Goal: Check status: Check status

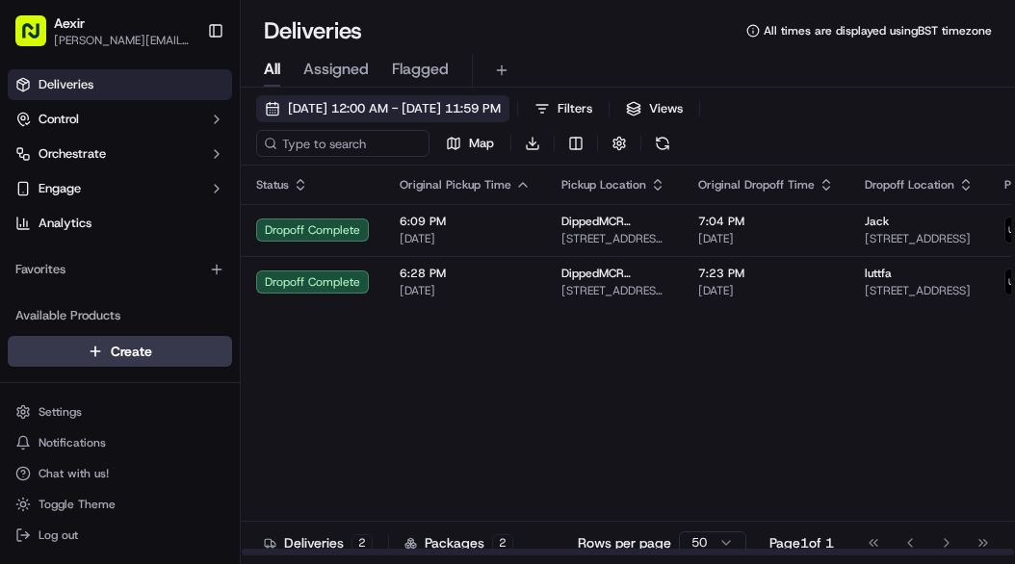
click at [431, 113] on span "[DATE] 12:00 AM - [DATE] 11:59 PM" at bounding box center [394, 108] width 213 height 17
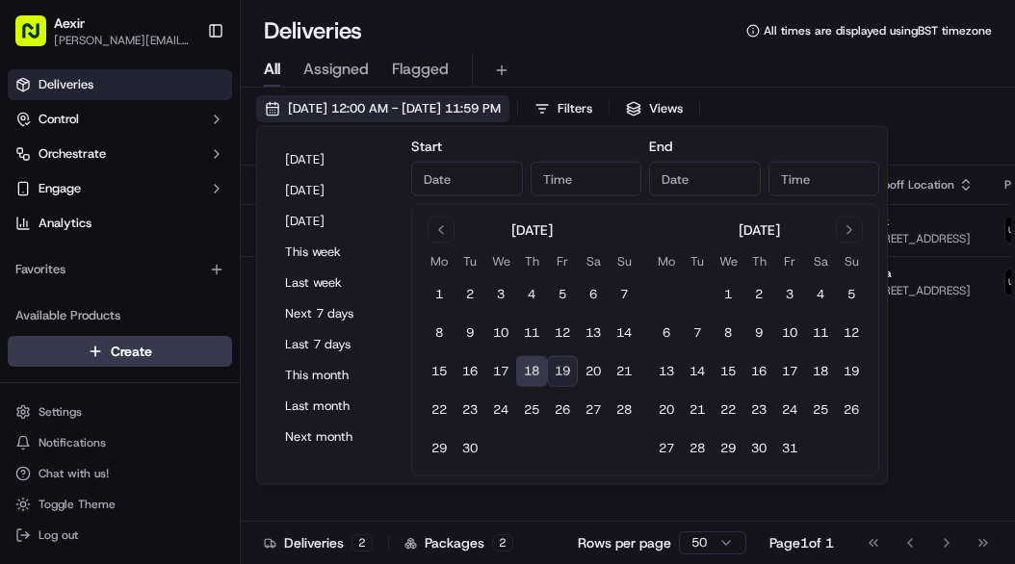
type input "[DATE]"
type input "12:00 AM"
type input "[DATE]"
type input "11:59 PM"
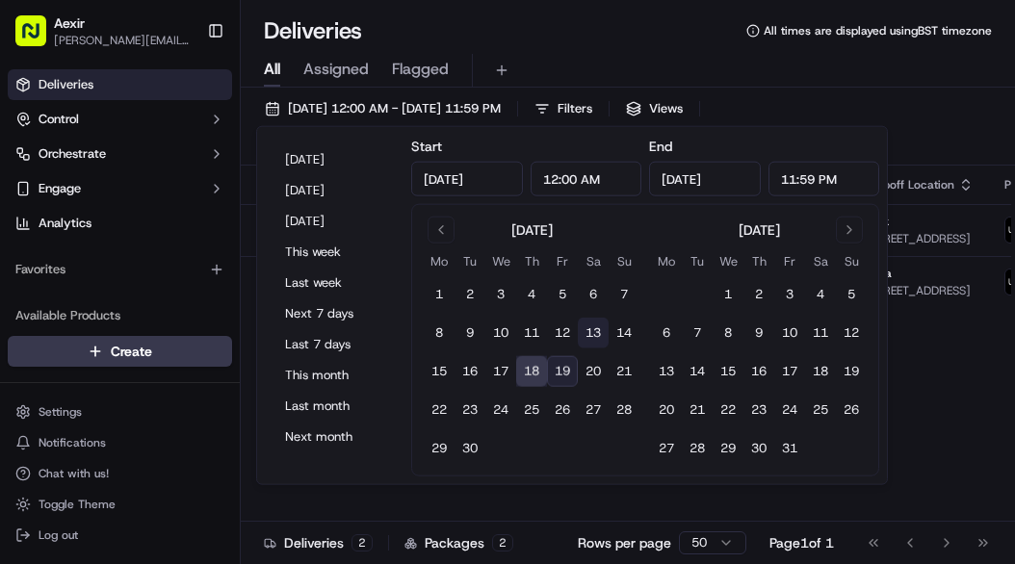
click at [589, 331] on button "13" at bounding box center [593, 333] width 31 height 31
type input "[DATE]"
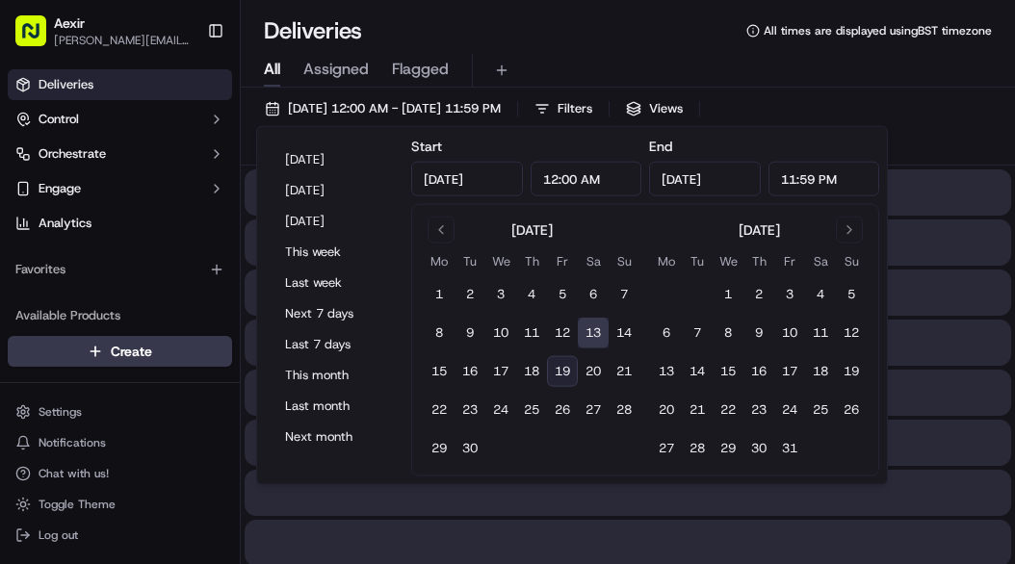
click at [553, 370] on button "19" at bounding box center [562, 371] width 31 height 31
type input "[DATE]"
click at [553, 370] on button "19" at bounding box center [562, 371] width 31 height 31
click at [599, 326] on button "13" at bounding box center [593, 333] width 31 height 31
click at [533, 372] on button "18" at bounding box center [531, 371] width 31 height 31
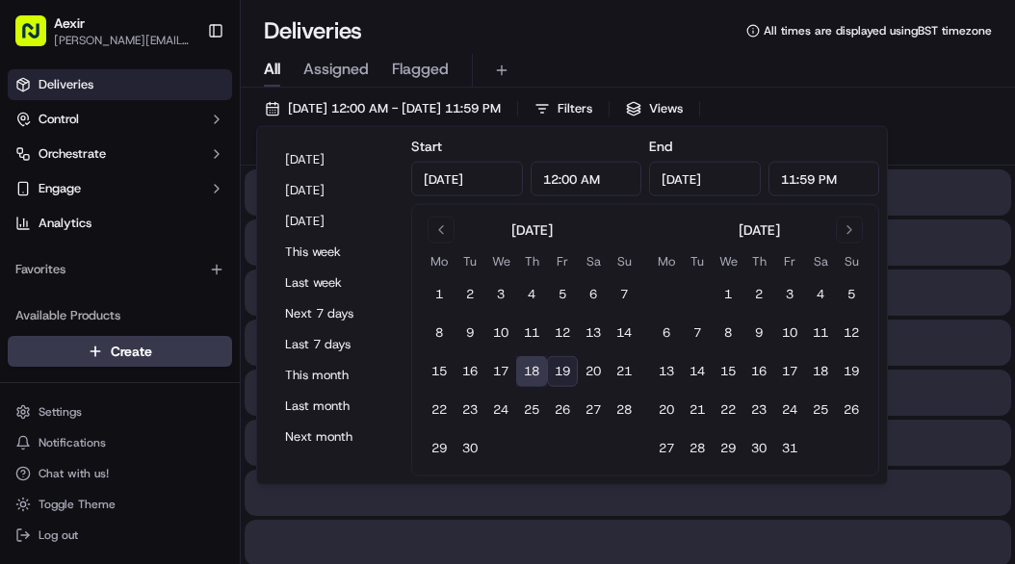
type input "[DATE]"
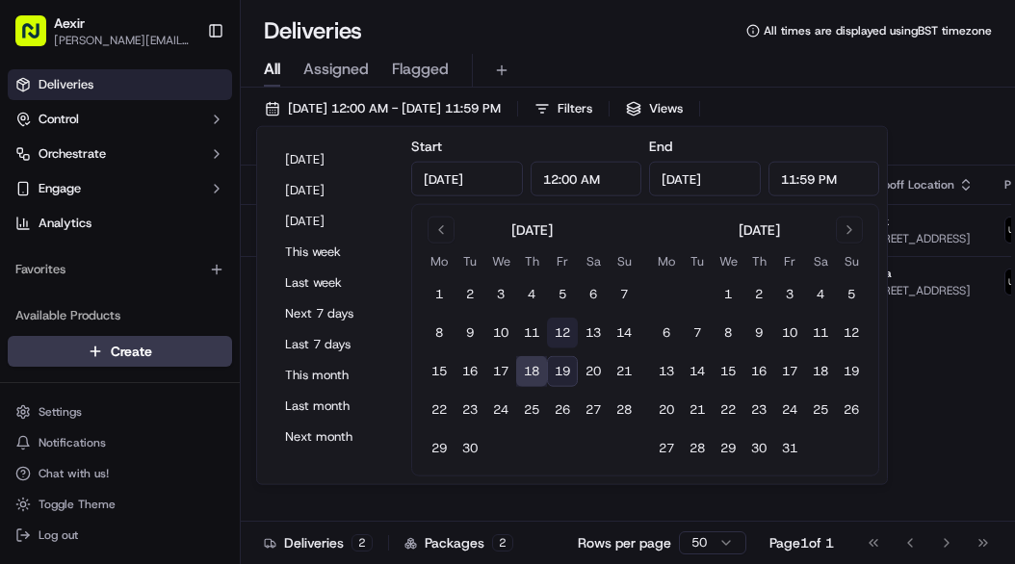
click at [571, 335] on button "12" at bounding box center [562, 333] width 31 height 31
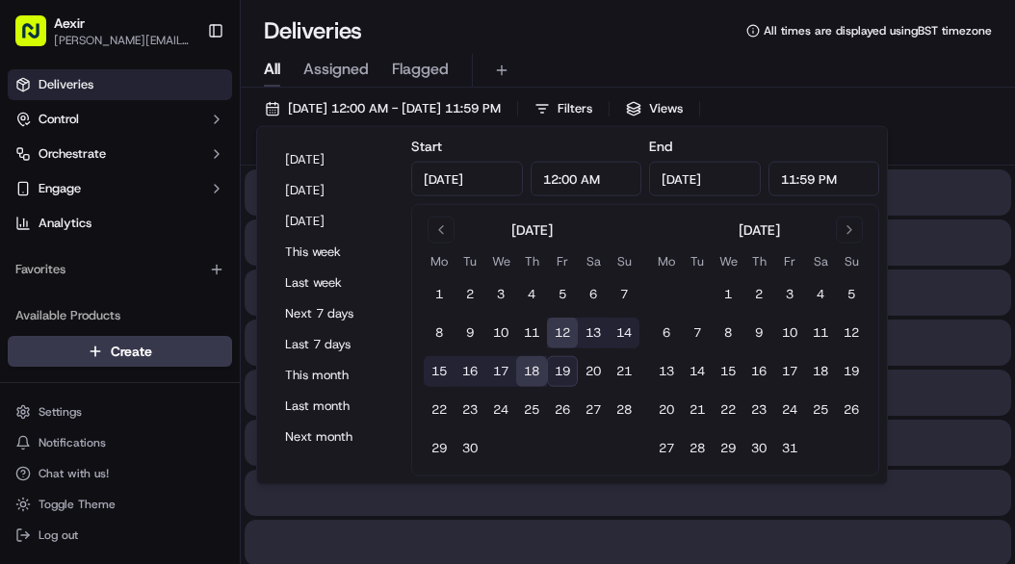
type input "[DATE]"
